Goal: Transaction & Acquisition: Subscribe to service/newsletter

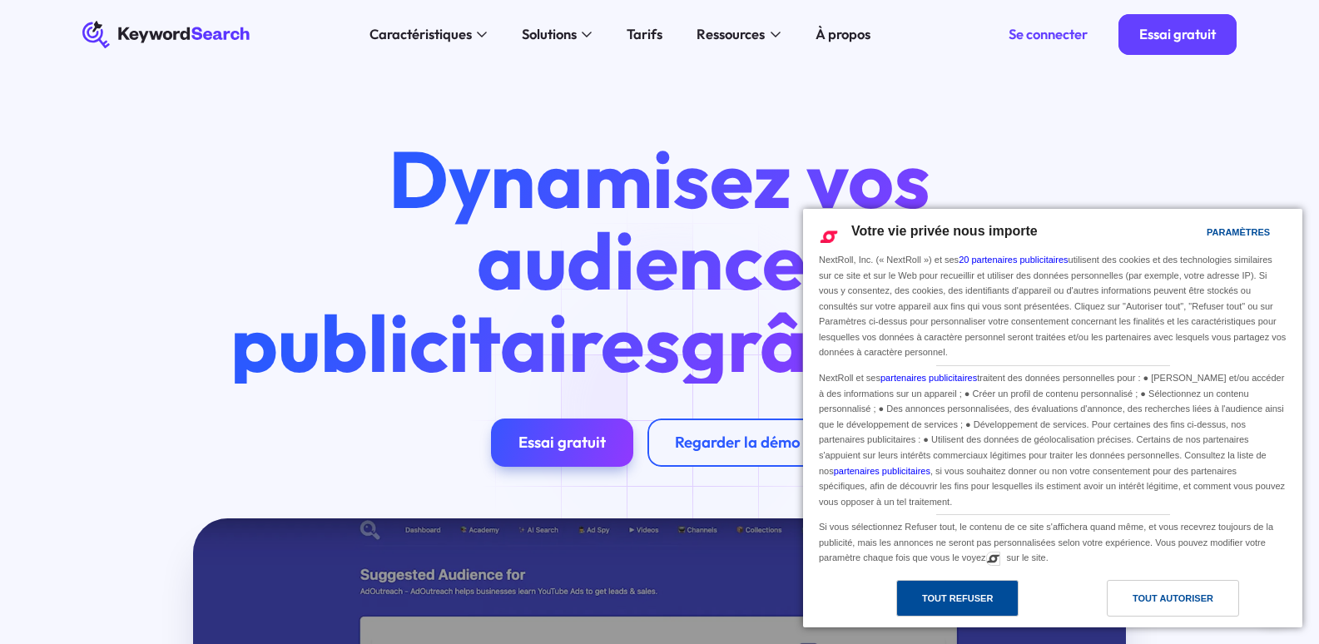
click at [978, 601] on font "Tout refuser" at bounding box center [957, 598] width 71 height 10
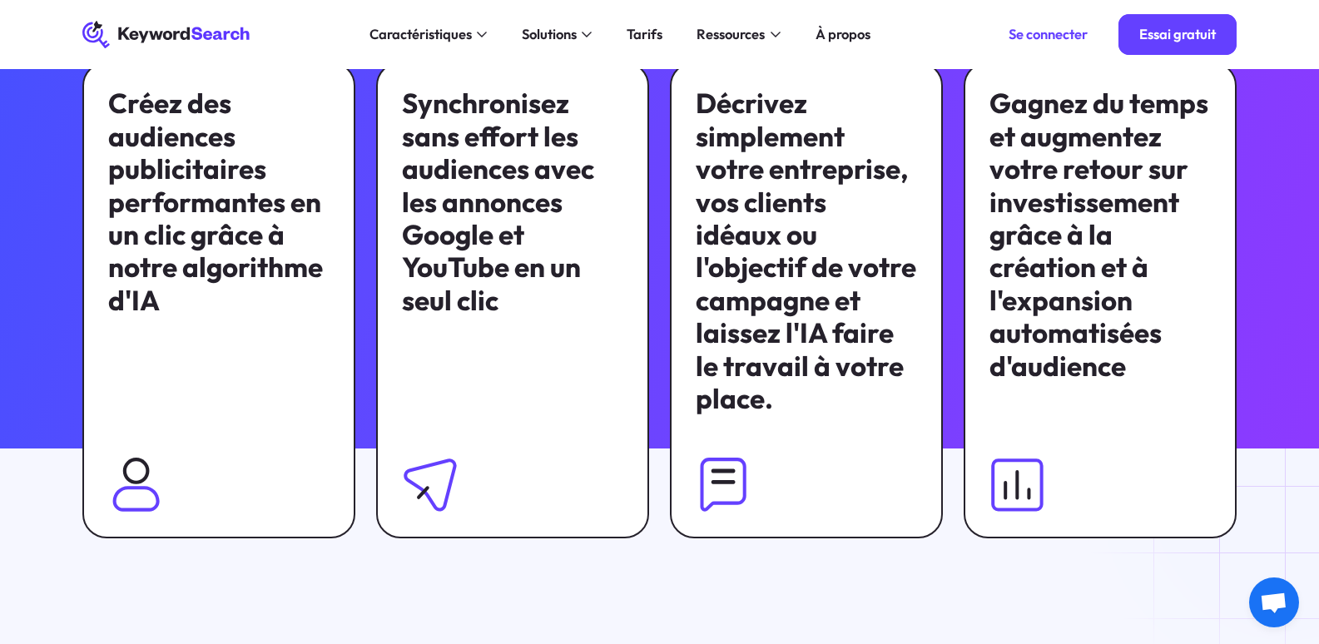
scroll to position [1253, 0]
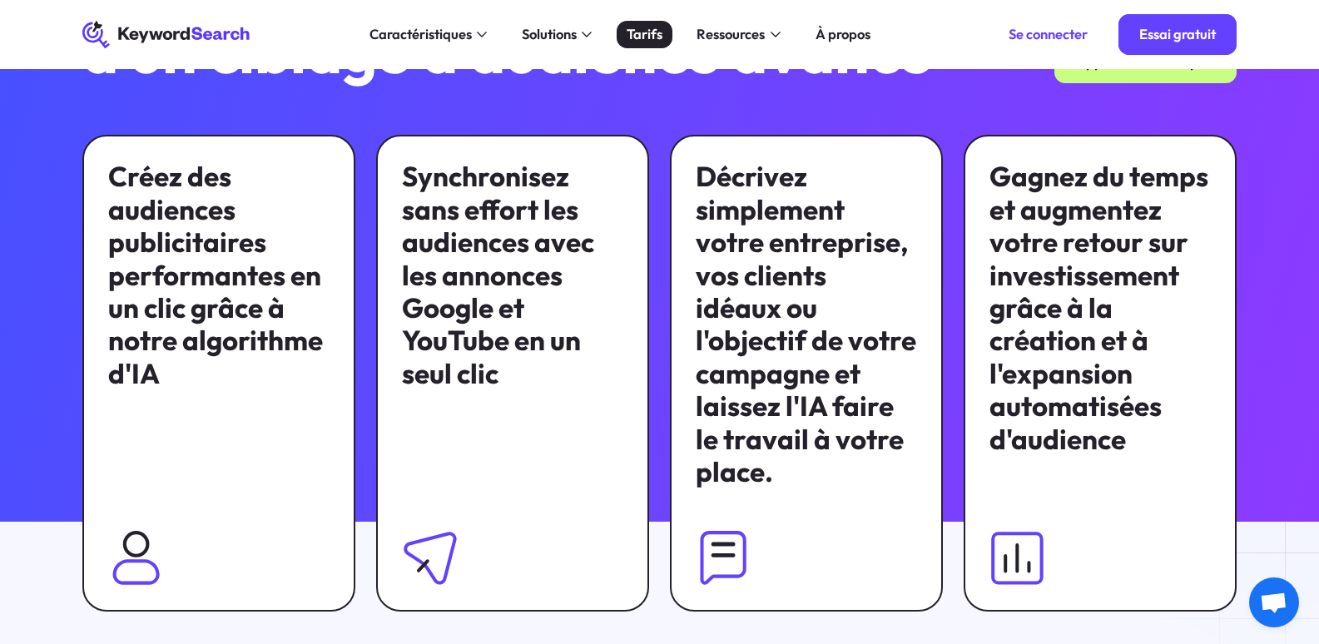
click at [637, 33] on font "Tarifs" at bounding box center [645, 33] width 36 height 17
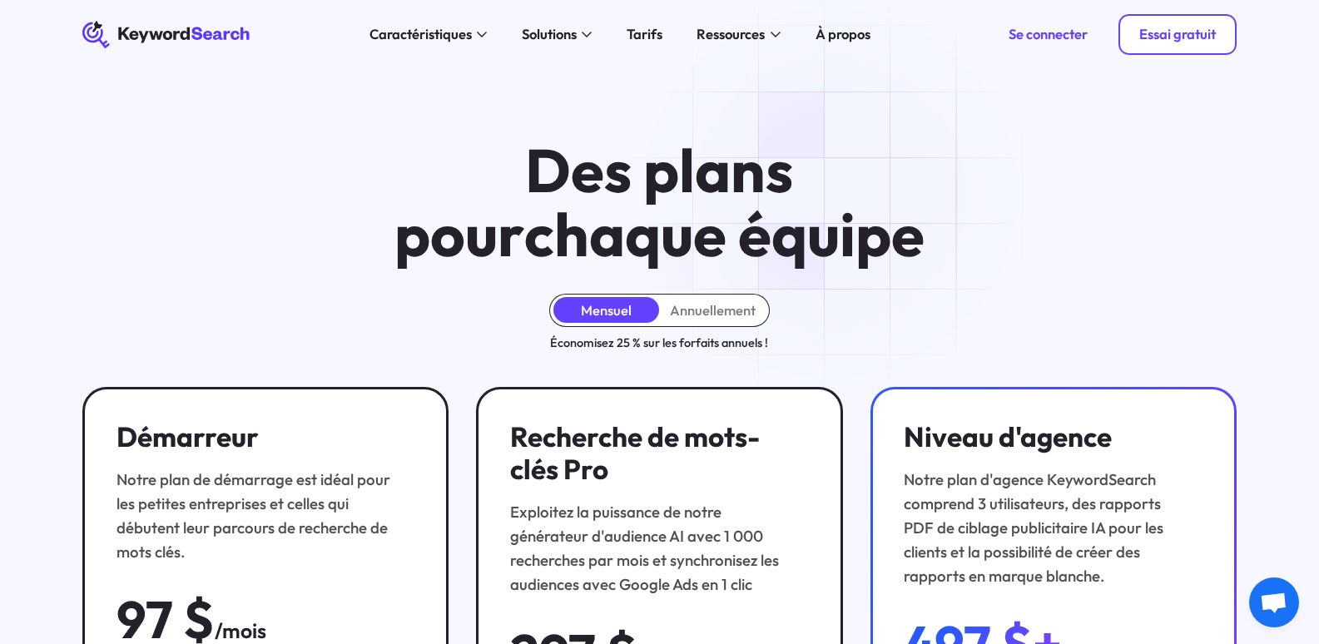
click at [1154, 37] on font "Essai gratuit" at bounding box center [1177, 33] width 77 height 17
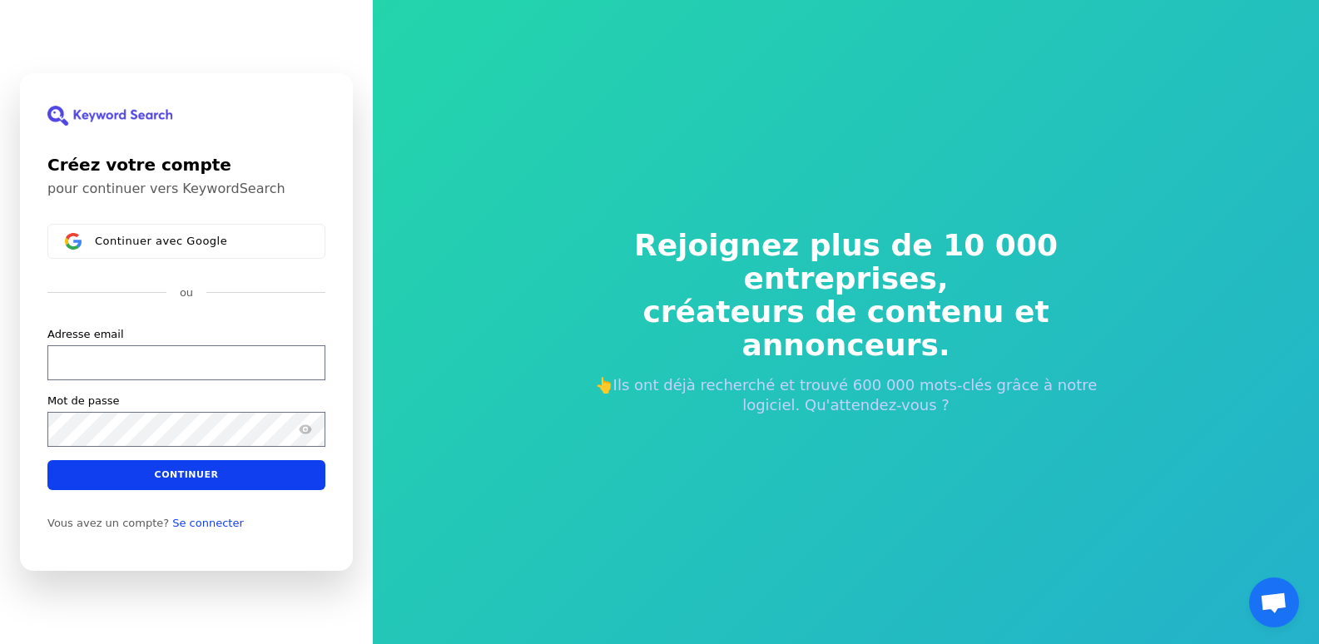
scroll to position [20, 0]
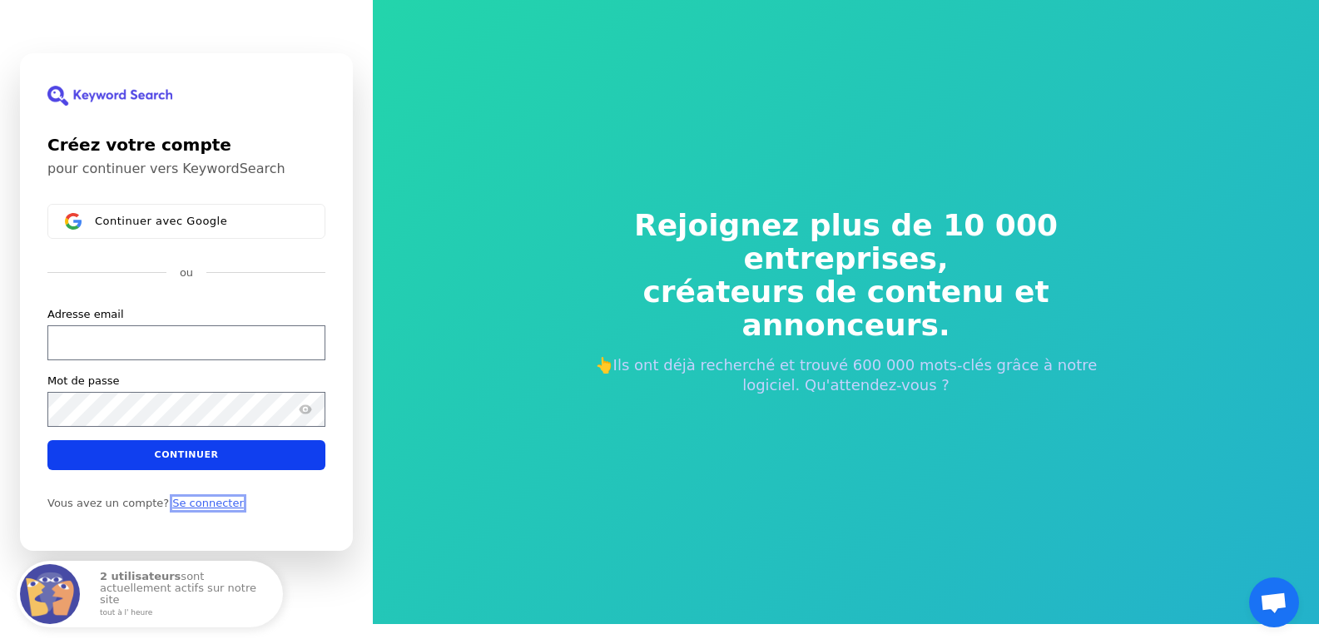
click at [179, 507] on font "Se connecter" at bounding box center [208, 503] width 72 height 12
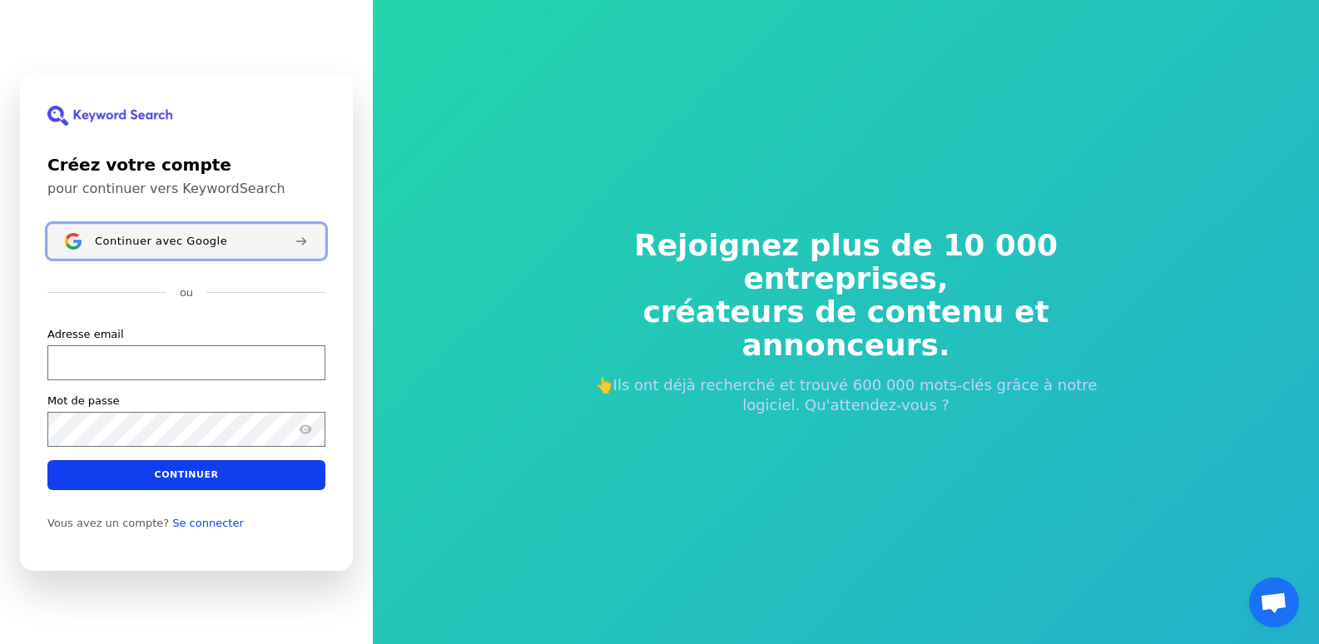
click at [205, 238] on font "Continuer avec Google" at bounding box center [161, 241] width 132 height 12
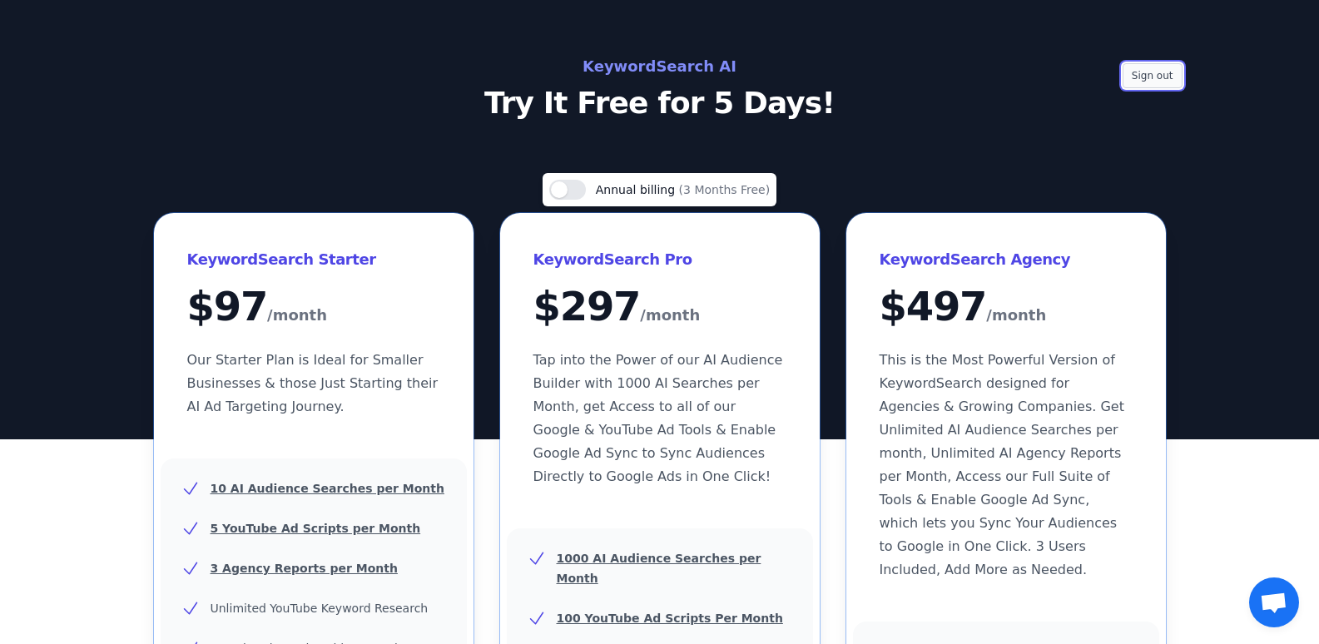
click at [1144, 82] on button "Sign out" at bounding box center [1152, 75] width 60 height 25
click at [581, 200] on div "Use setting Annual billing (3 Months Free)" at bounding box center [660, 189] width 234 height 33
drag, startPoint x: 573, startPoint y: 191, endPoint x: 590, endPoint y: 190, distance: 16.7
click at [586, 190] on button "Use setting" at bounding box center [567, 190] width 37 height 20
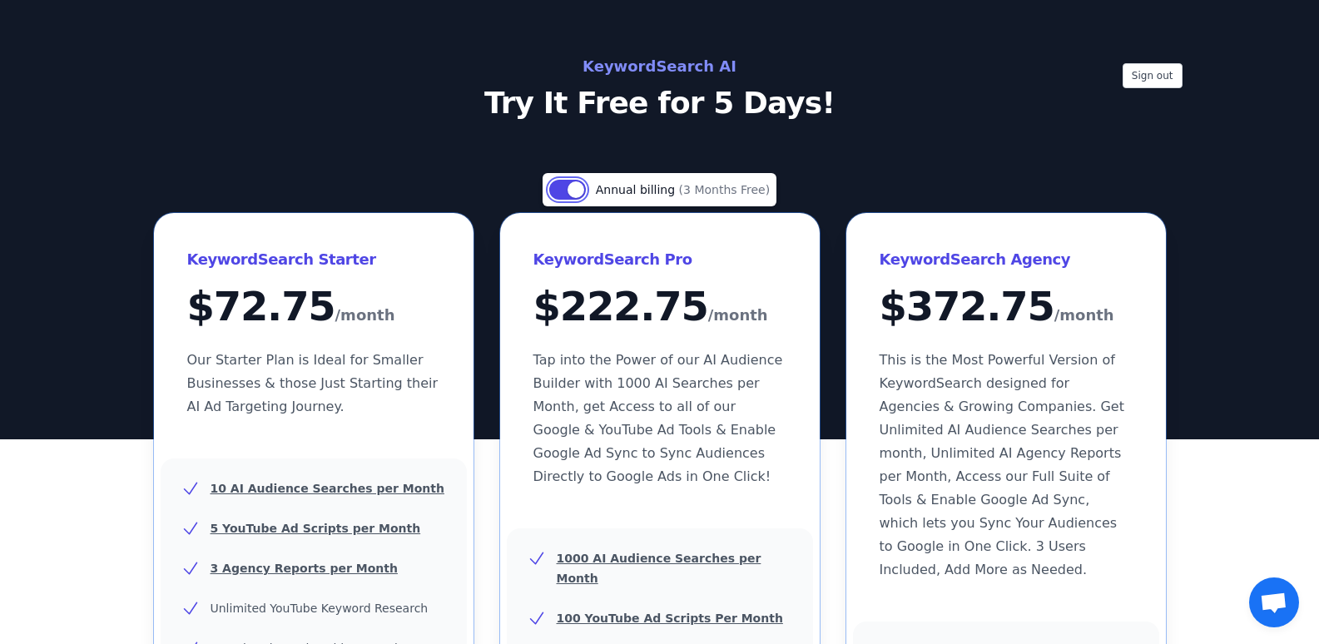
click at [586, 190] on button "Use setting" at bounding box center [567, 190] width 37 height 20
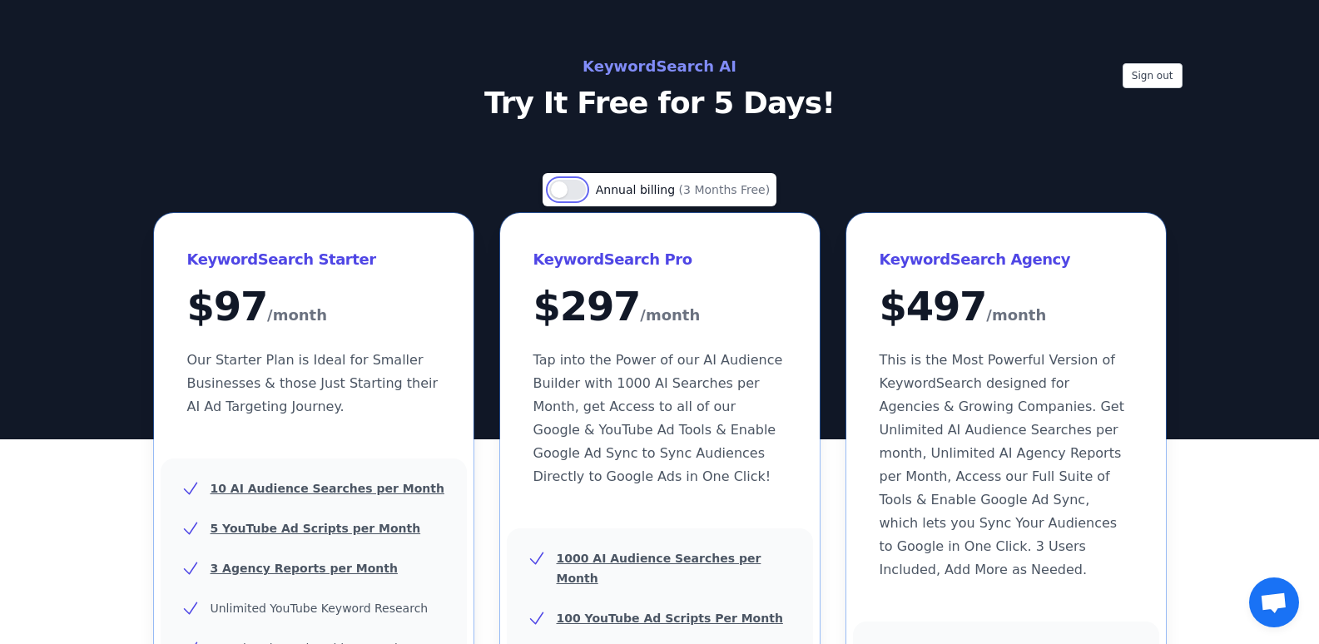
click at [568, 182] on button "Use setting" at bounding box center [567, 190] width 37 height 20
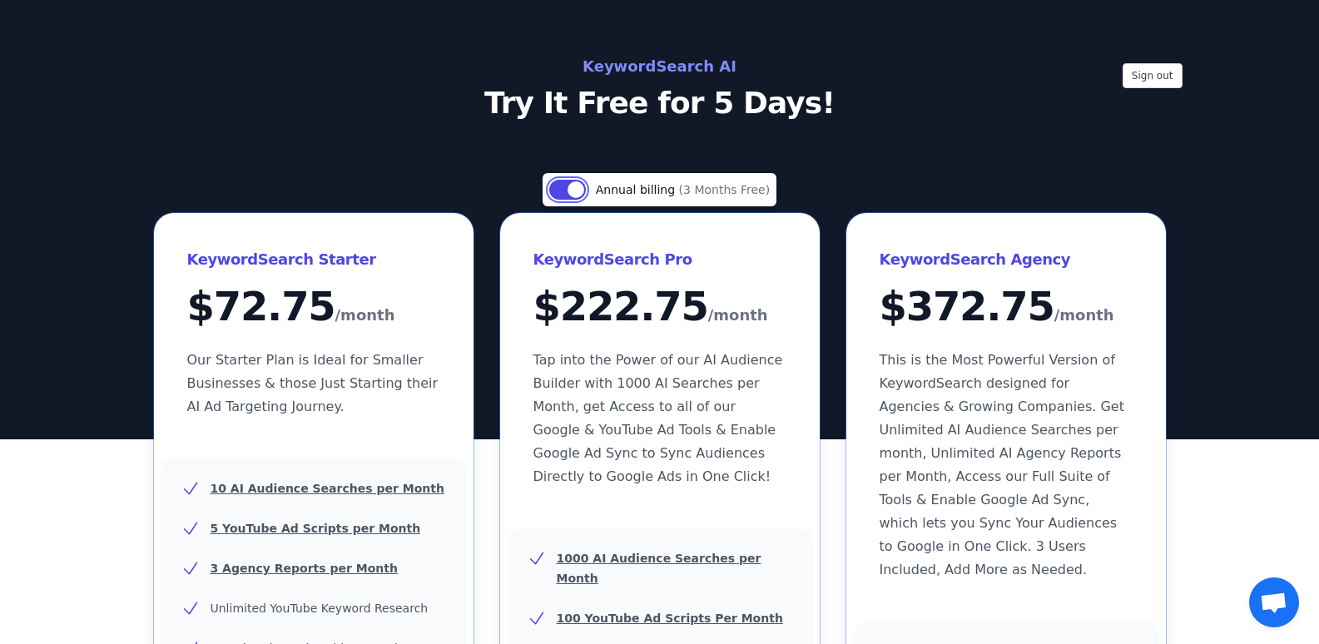
click at [577, 191] on button "Use setting" at bounding box center [567, 190] width 37 height 20
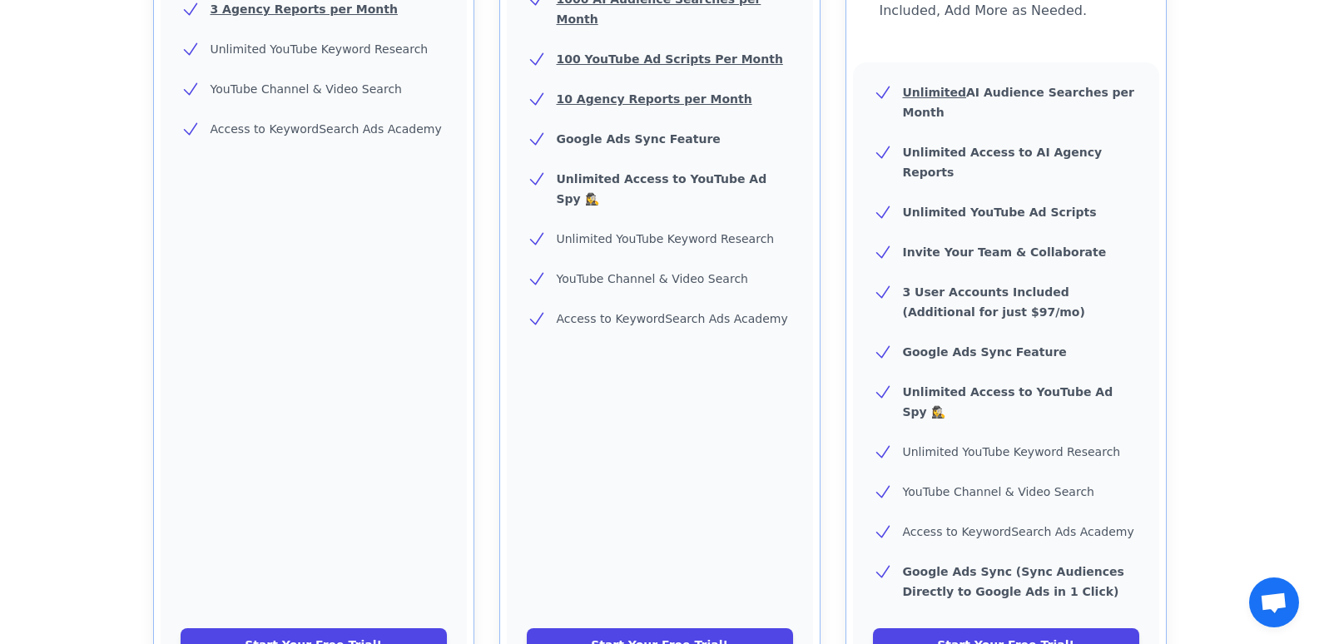
scroll to position [560, 0]
click at [277, 627] on link "Start Your Free Trial!" at bounding box center [314, 643] width 266 height 33
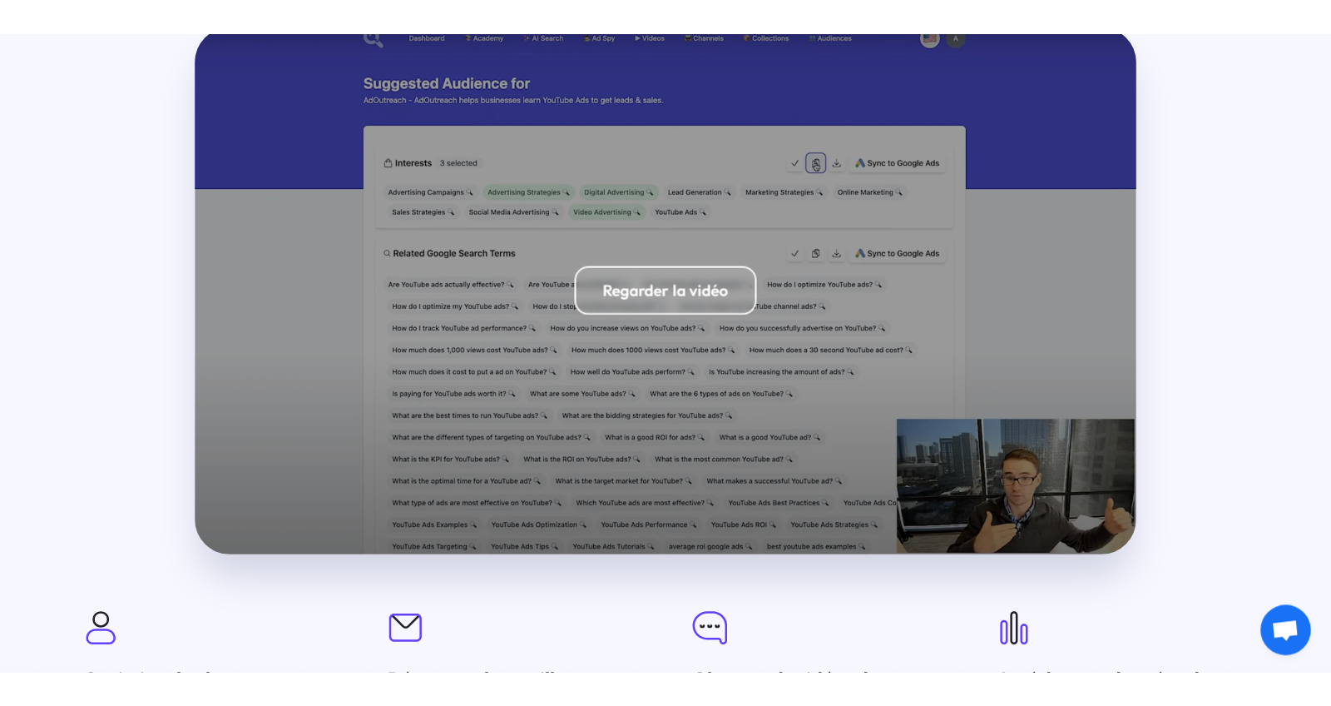
scroll to position [3870, 0]
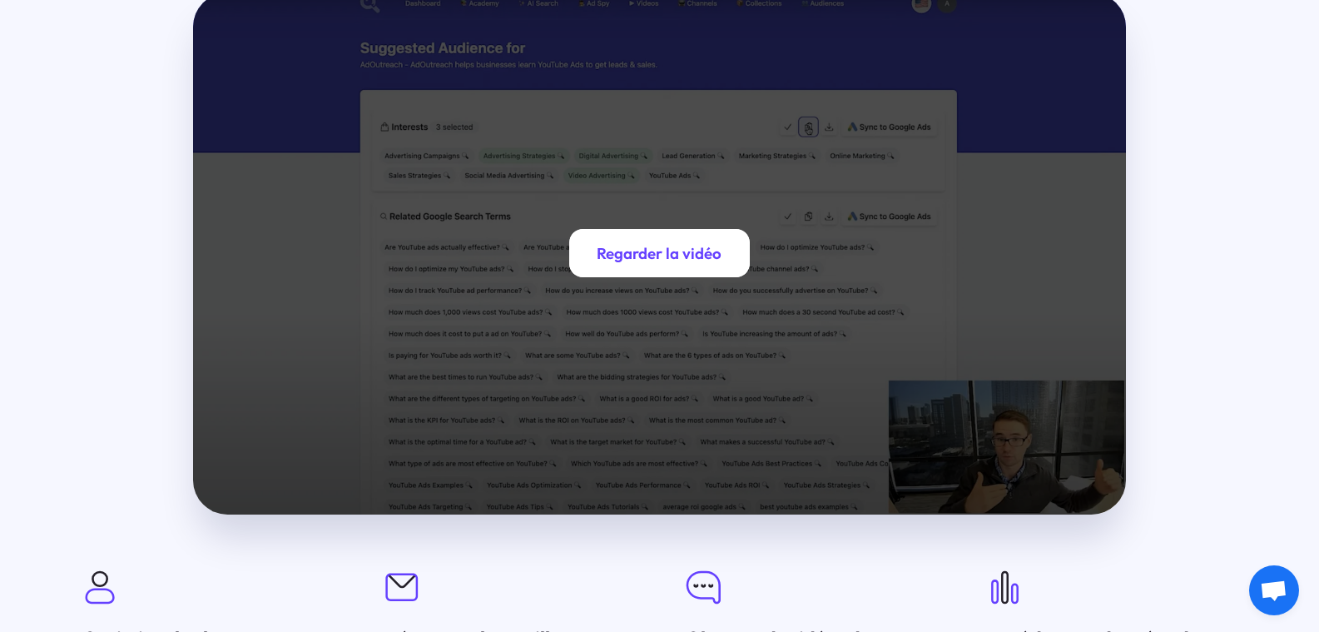
click at [597, 241] on div "Regarder la vidéo" at bounding box center [659, 253] width 180 height 48
